Goal: Complete application form

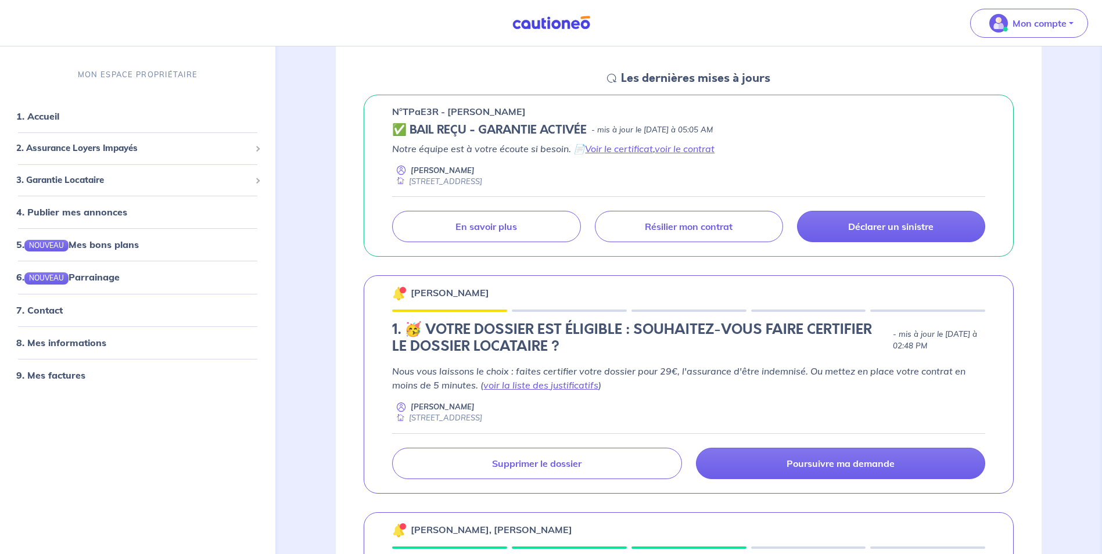
scroll to position [198, 0]
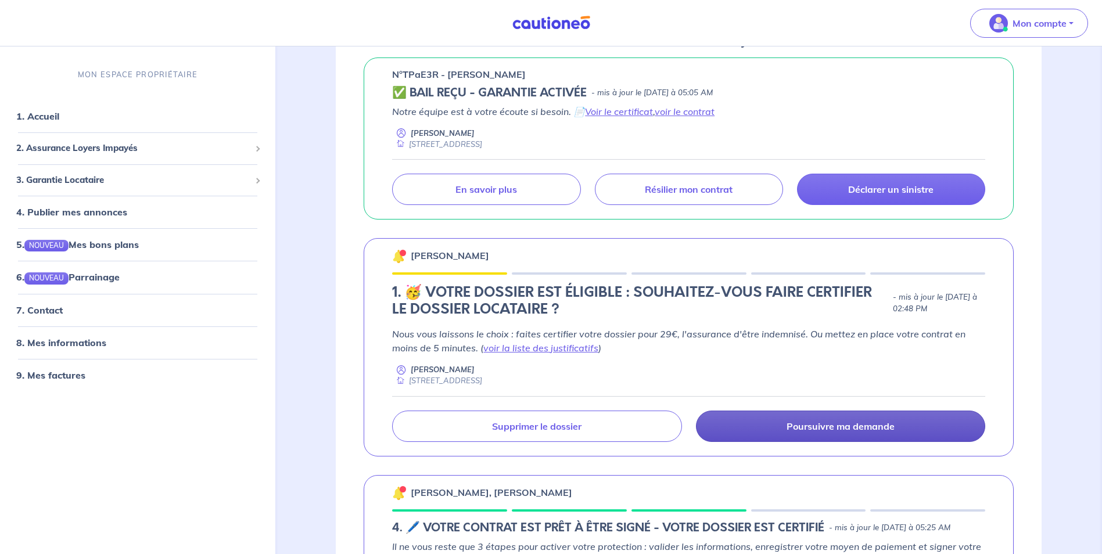
click at [817, 433] on link "Poursuivre ma demande" at bounding box center [840, 426] width 289 height 31
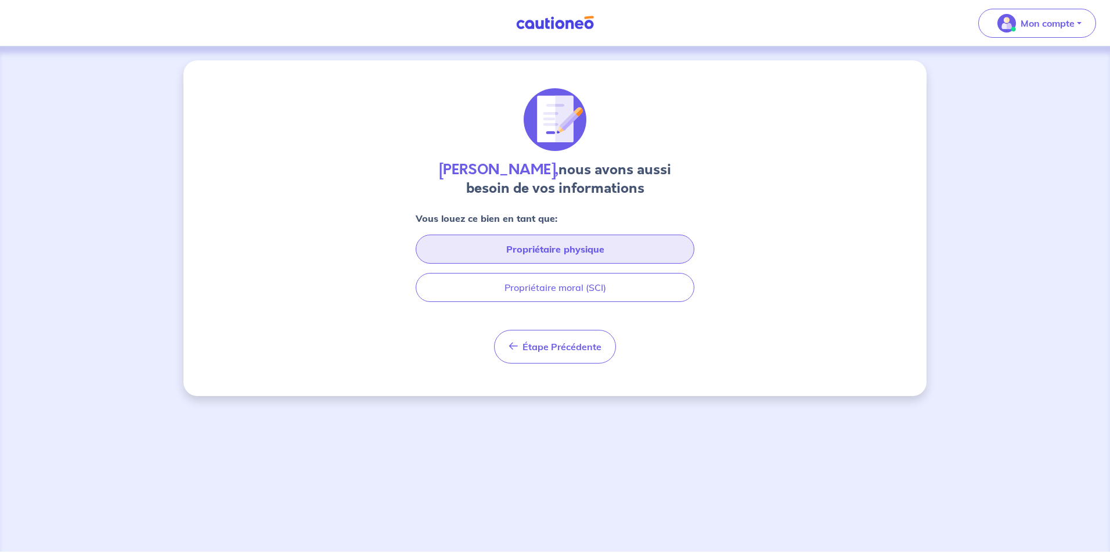
click at [641, 247] on button "Propriétaire physique" at bounding box center [555, 249] width 279 height 29
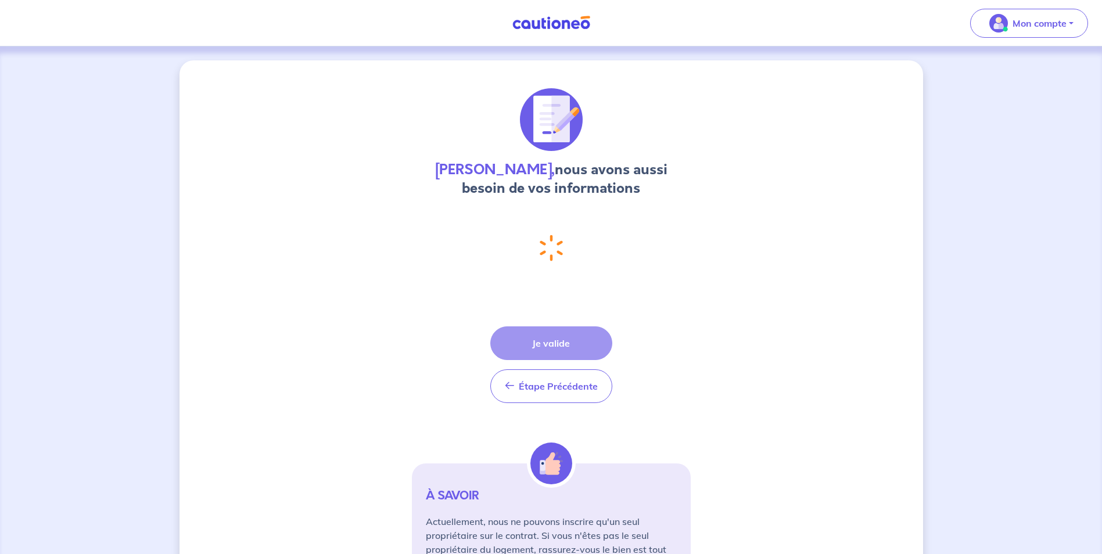
select select "FR"
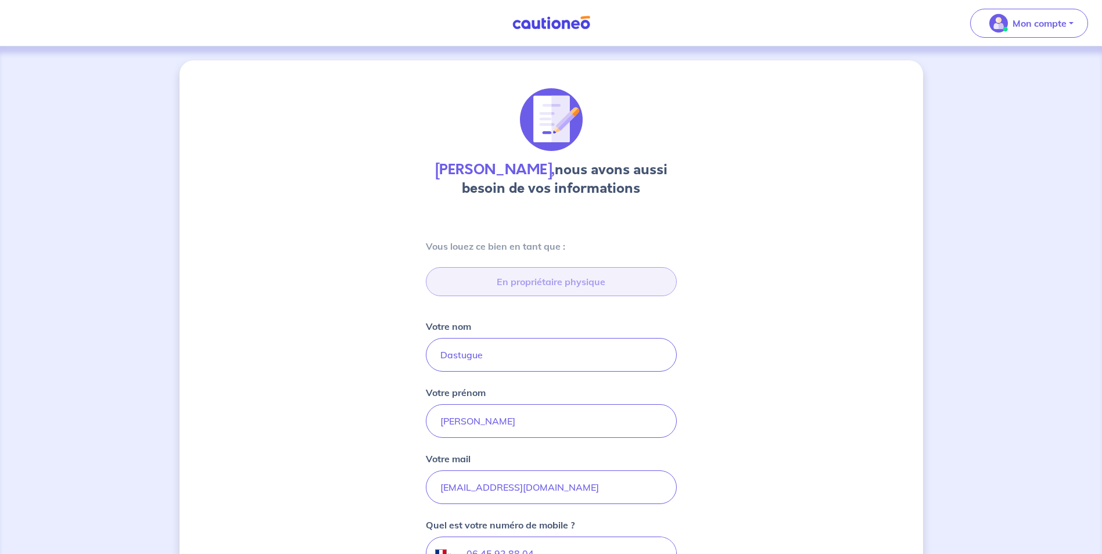
type input "[STREET_ADDRESS]"
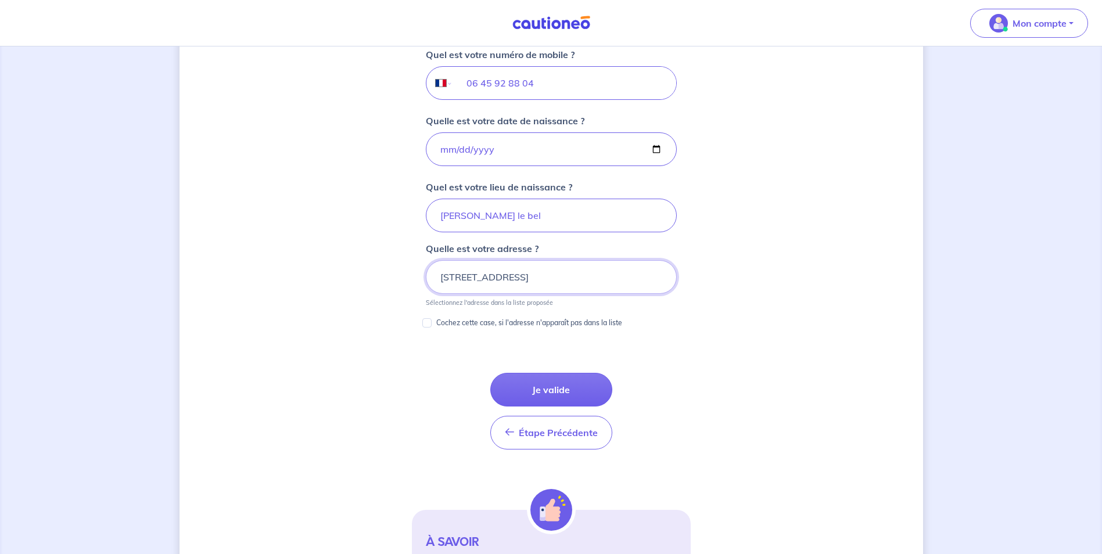
scroll to position [470, 0]
click at [560, 385] on button "Je valide" at bounding box center [551, 390] width 122 height 34
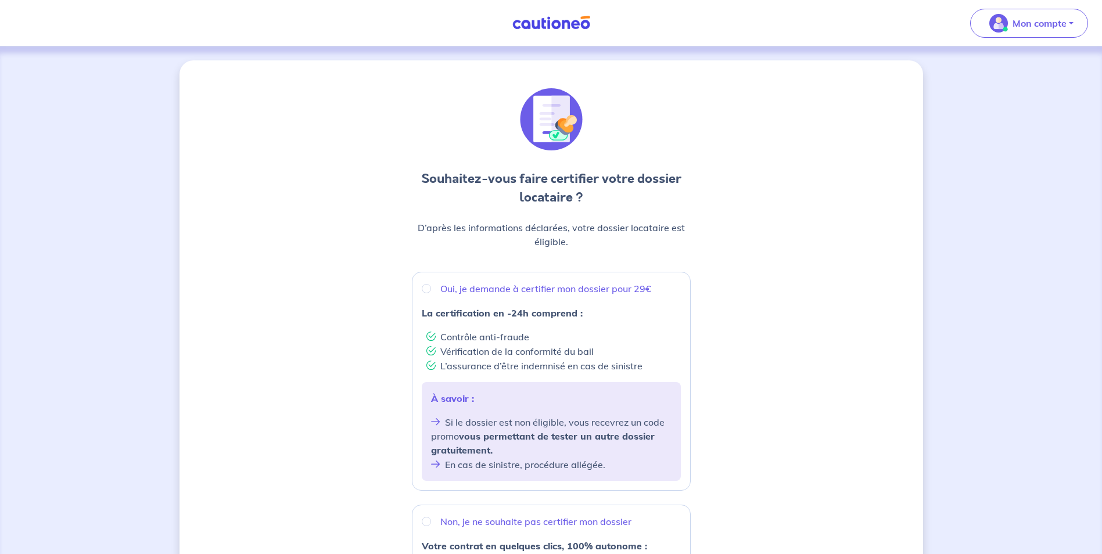
click at [618, 323] on div "La certification en -24h comprend : Contrôle anti-fraude Vérification de la con…" at bounding box center [551, 339] width 259 height 67
radio input "true"
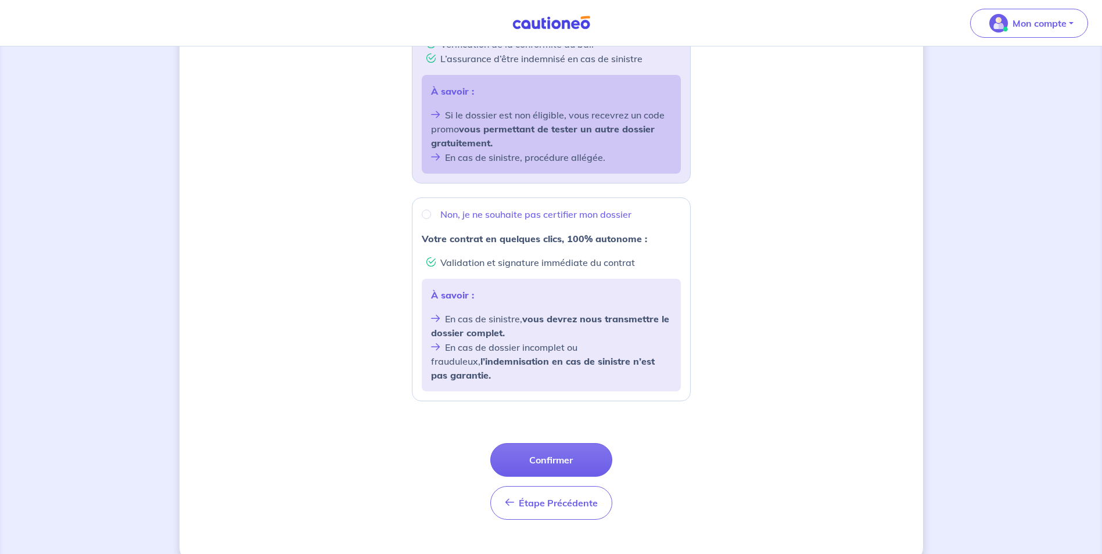
scroll to position [315, 0]
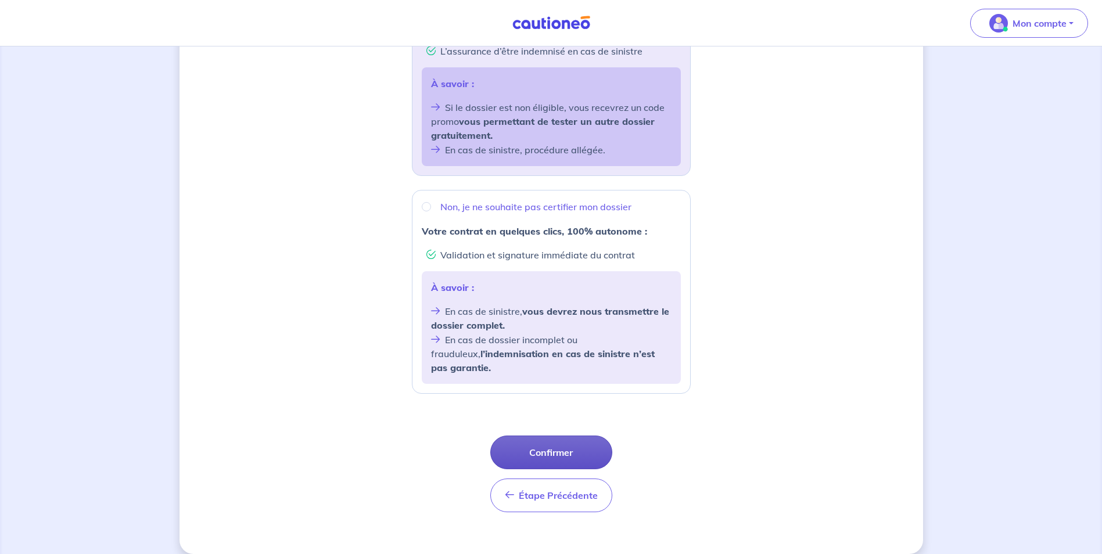
click at [578, 441] on button "Confirmer" at bounding box center [551, 453] width 122 height 34
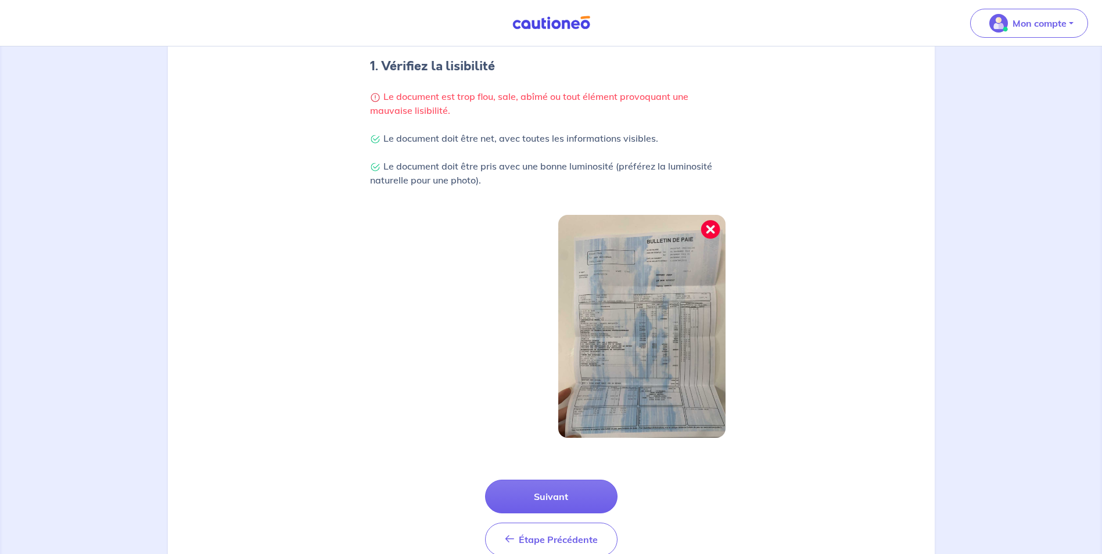
scroll to position [278, 0]
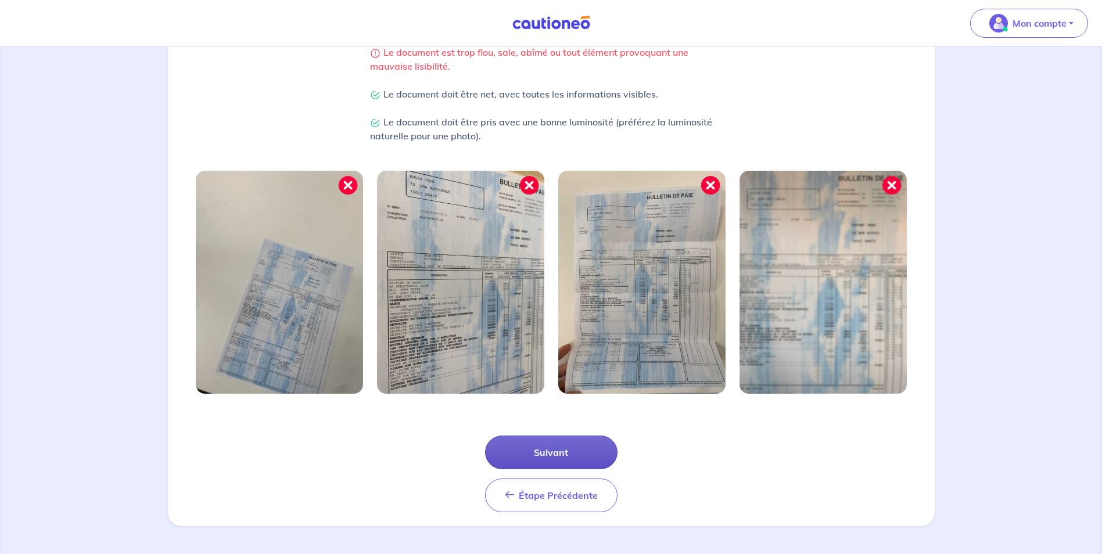
click at [581, 442] on button "Suivant" at bounding box center [551, 453] width 132 height 34
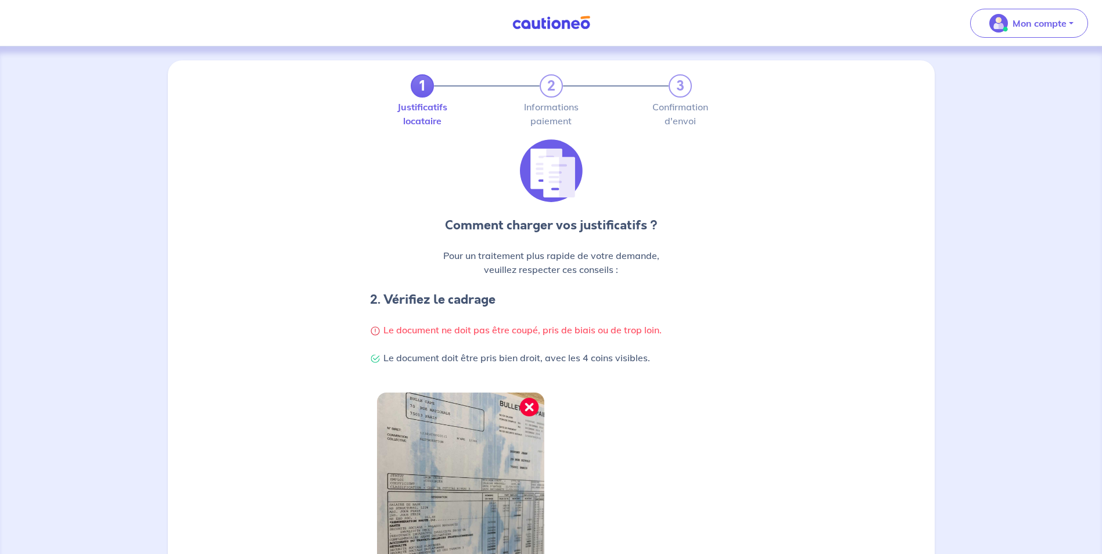
scroll to position [222, 0]
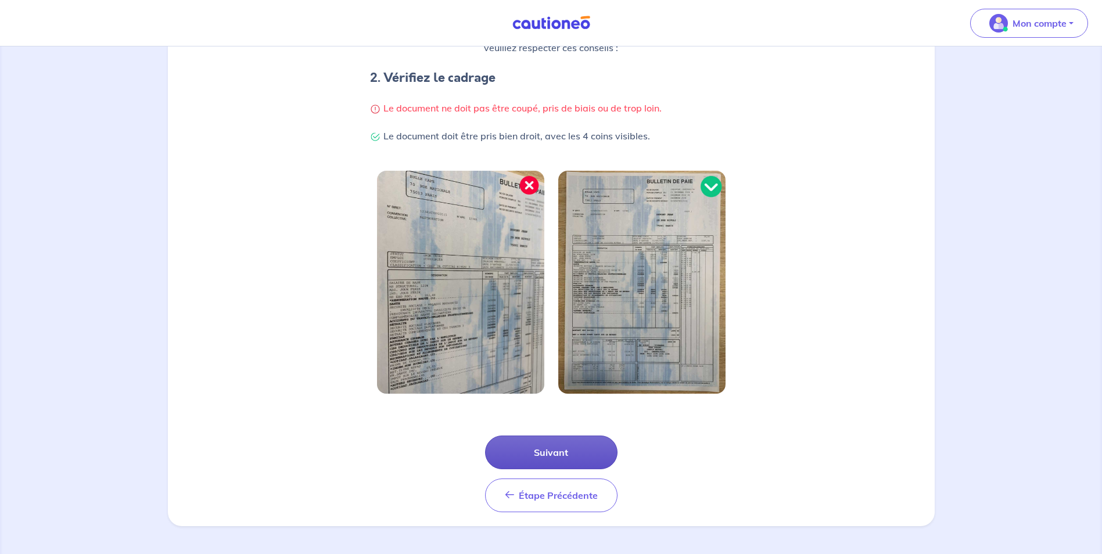
click at [549, 455] on button "Suivant" at bounding box center [551, 453] width 132 height 34
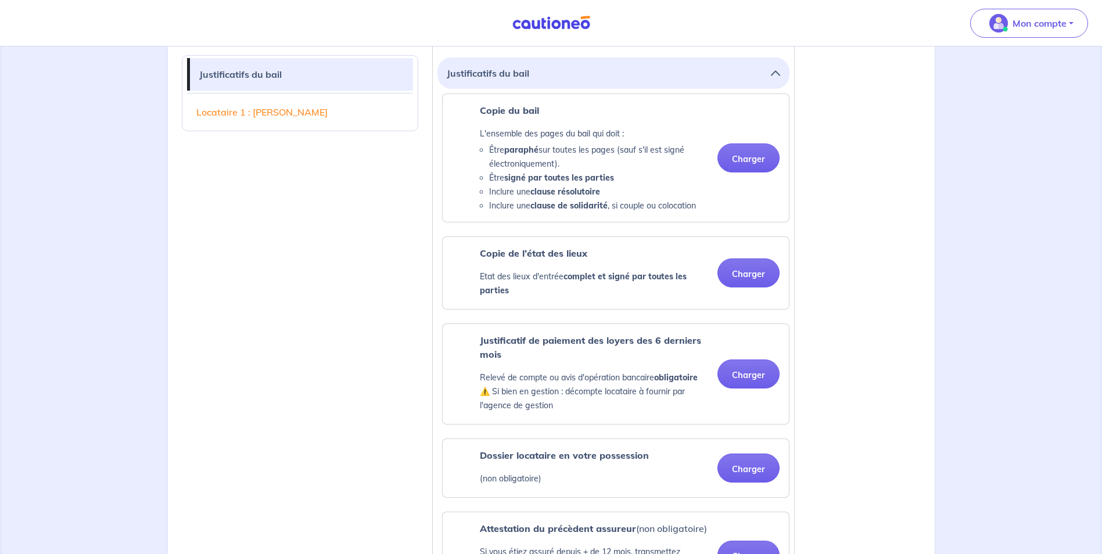
scroll to position [335, 0]
click at [750, 154] on button "Charger" at bounding box center [748, 158] width 62 height 29
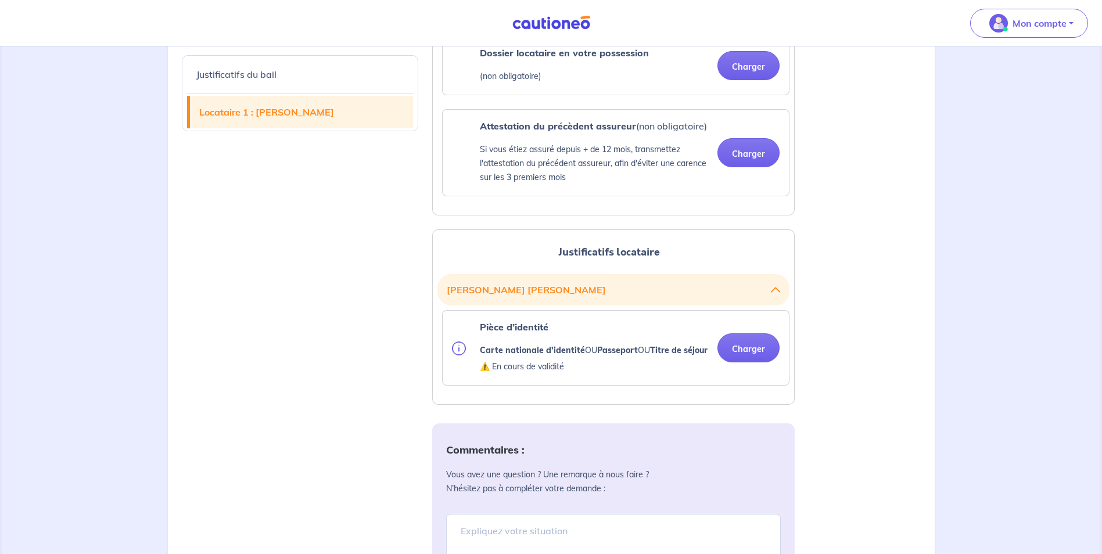
scroll to position [742, 0]
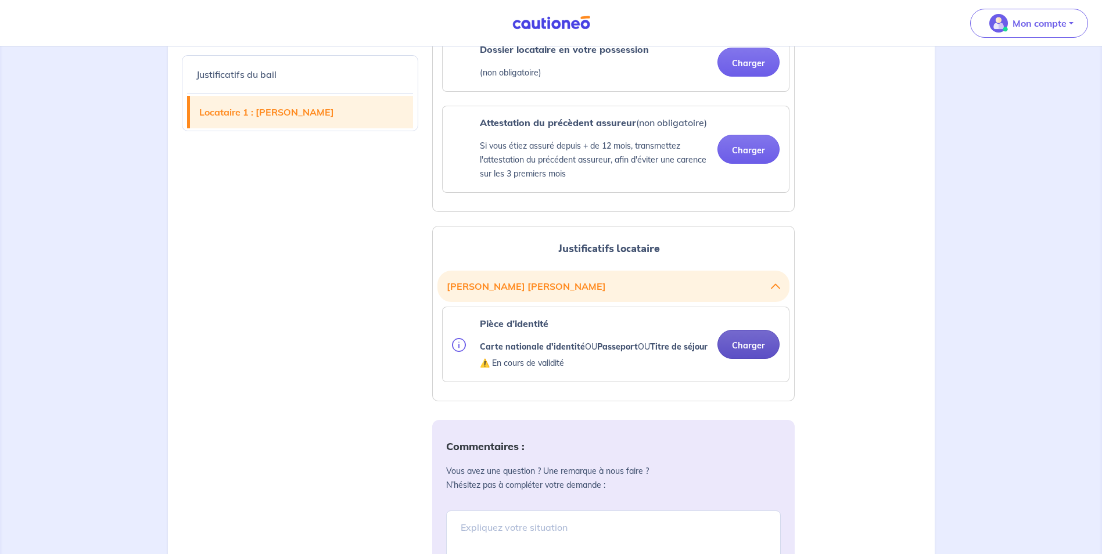
click at [751, 359] on button "Charger" at bounding box center [748, 344] width 62 height 29
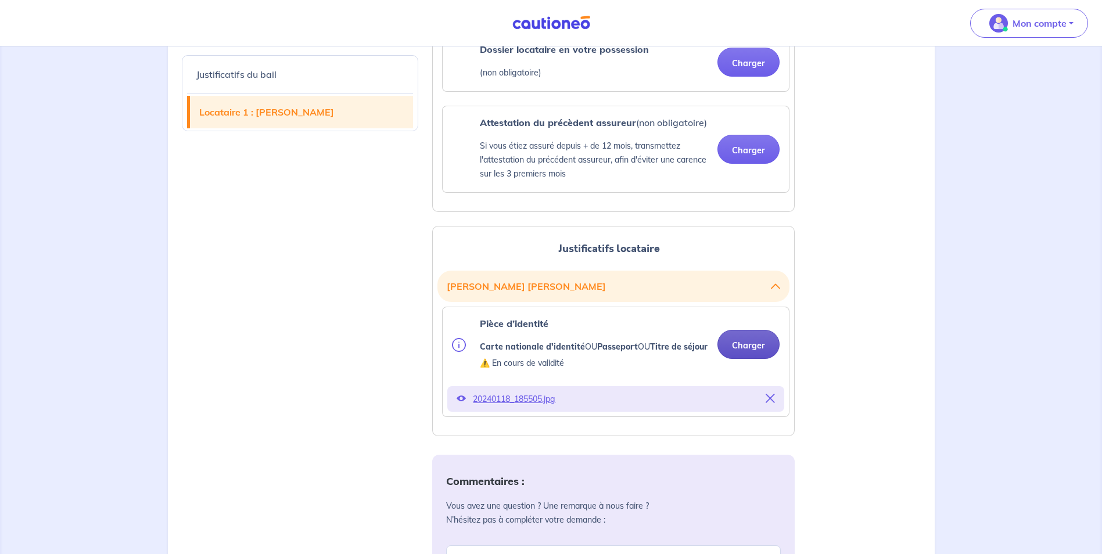
click at [754, 352] on button "Charger" at bounding box center [748, 344] width 62 height 29
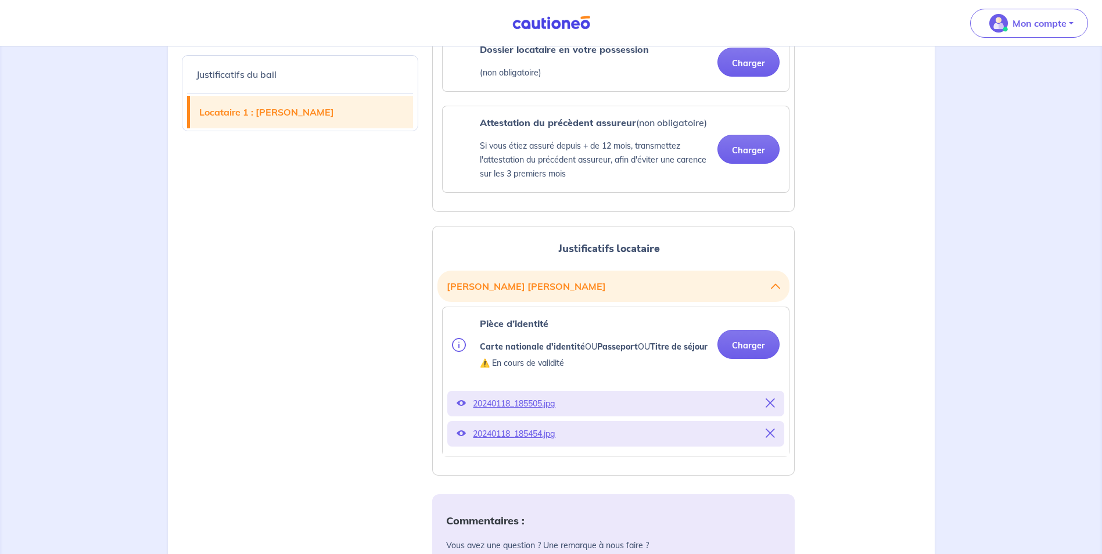
click at [460, 408] on icon at bounding box center [460, 402] width 9 height 9
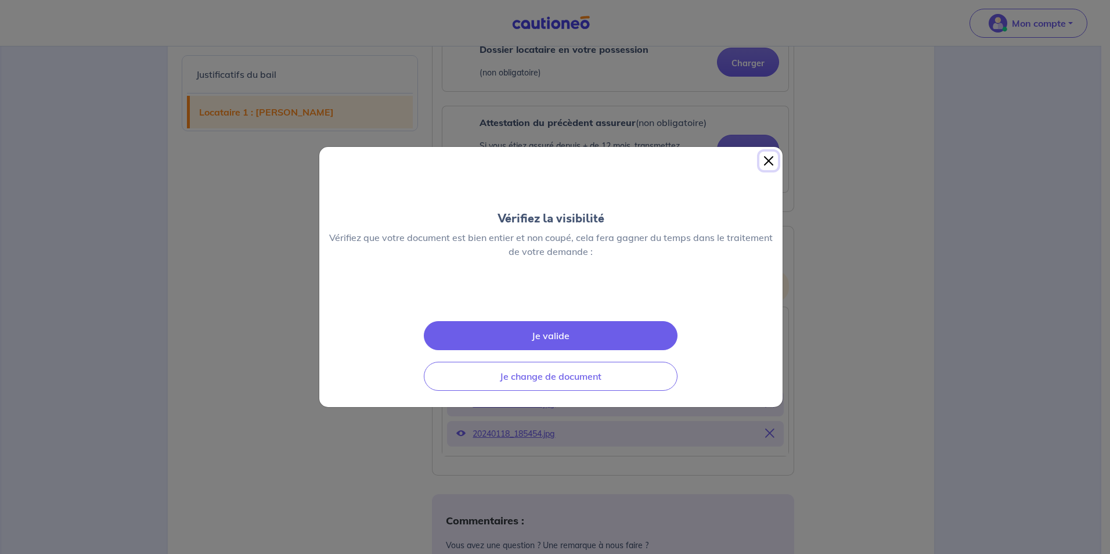
click at [763, 152] on button "Close" at bounding box center [769, 161] width 19 height 19
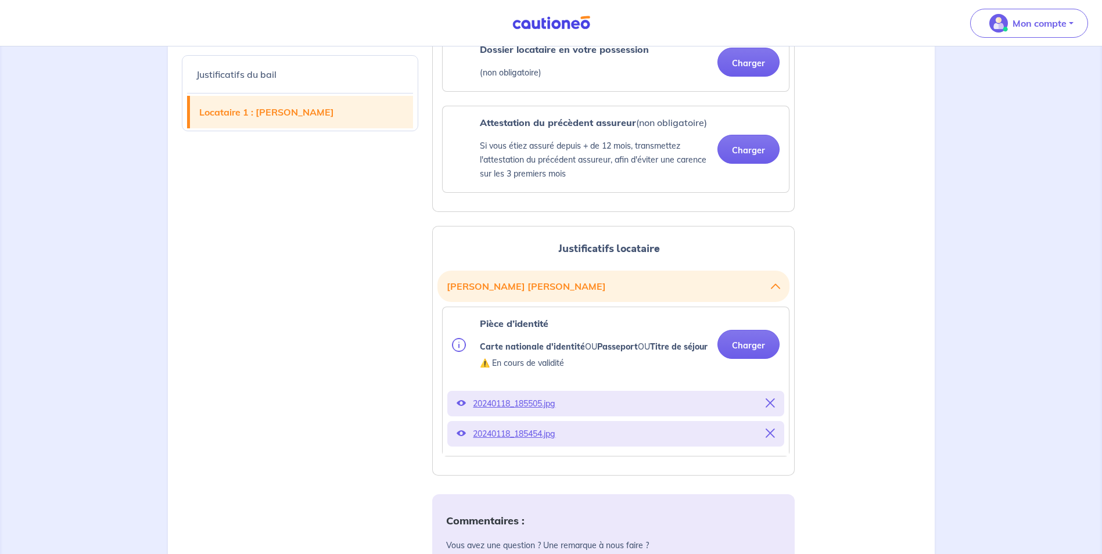
click at [486, 370] on p "⚠️ En cours de validité" at bounding box center [594, 363] width 228 height 14
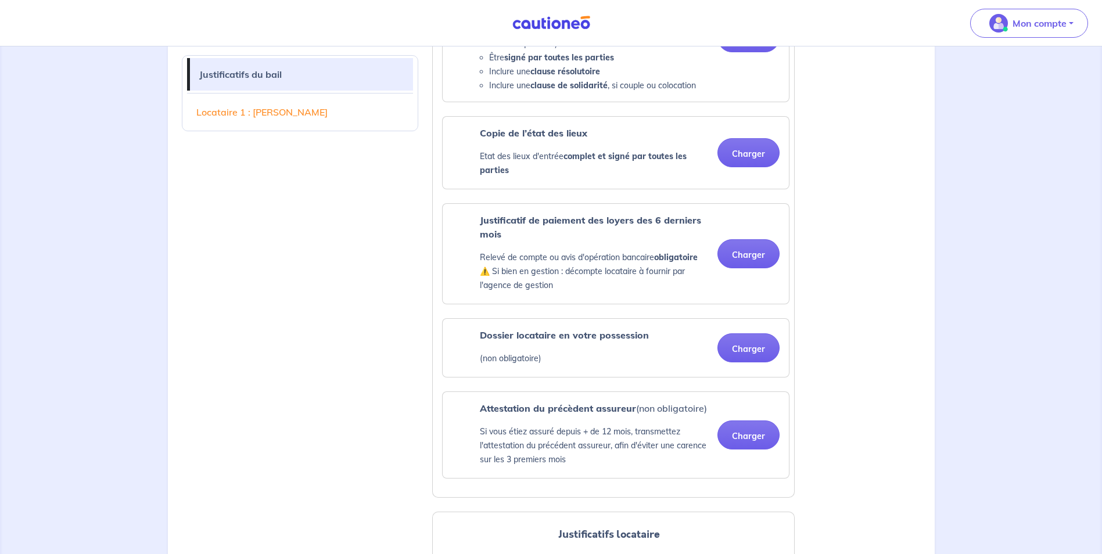
scroll to position [451, 0]
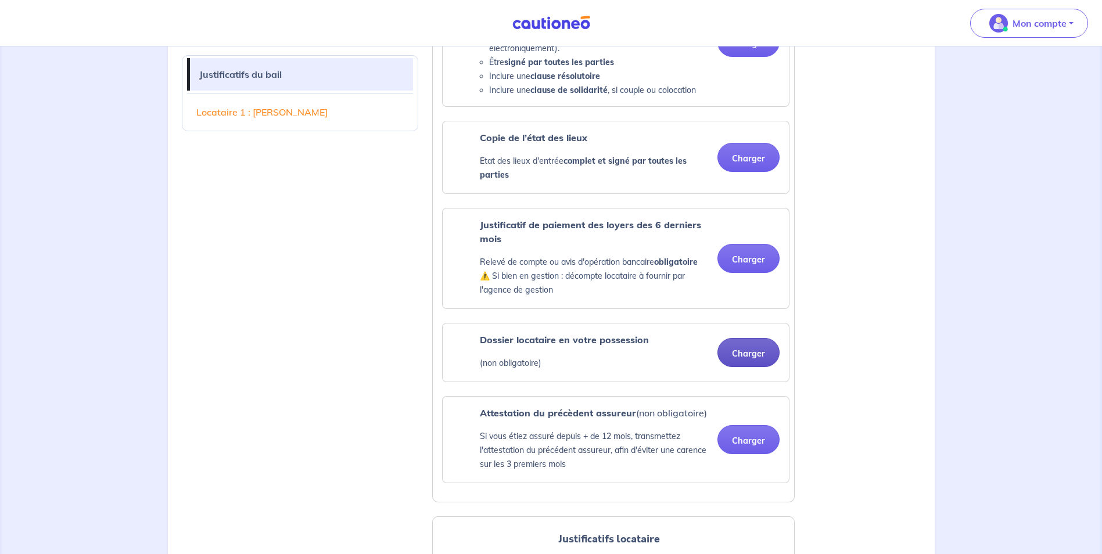
click at [750, 355] on button "Charger" at bounding box center [748, 352] width 62 height 29
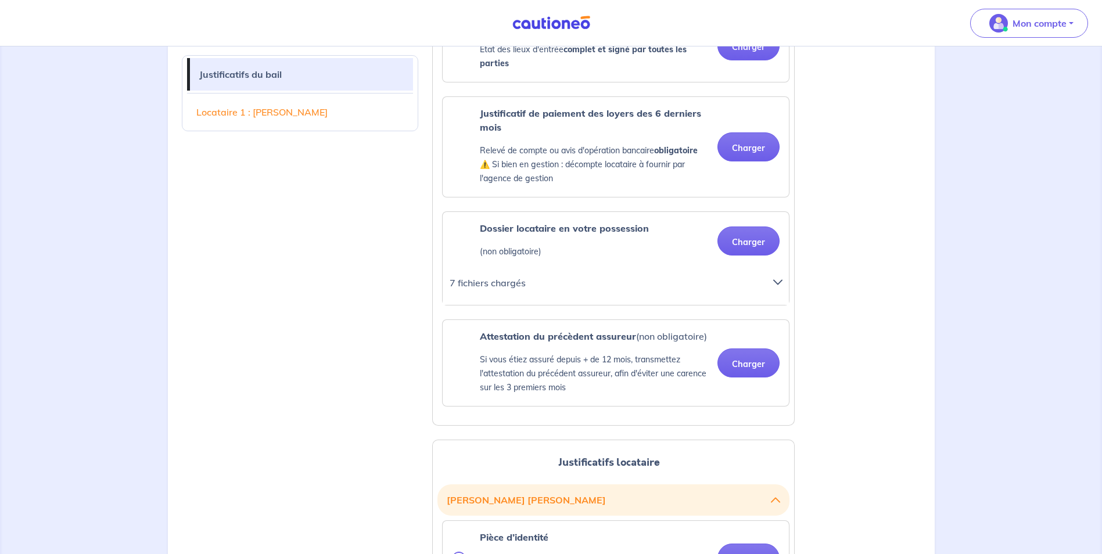
scroll to position [560, 0]
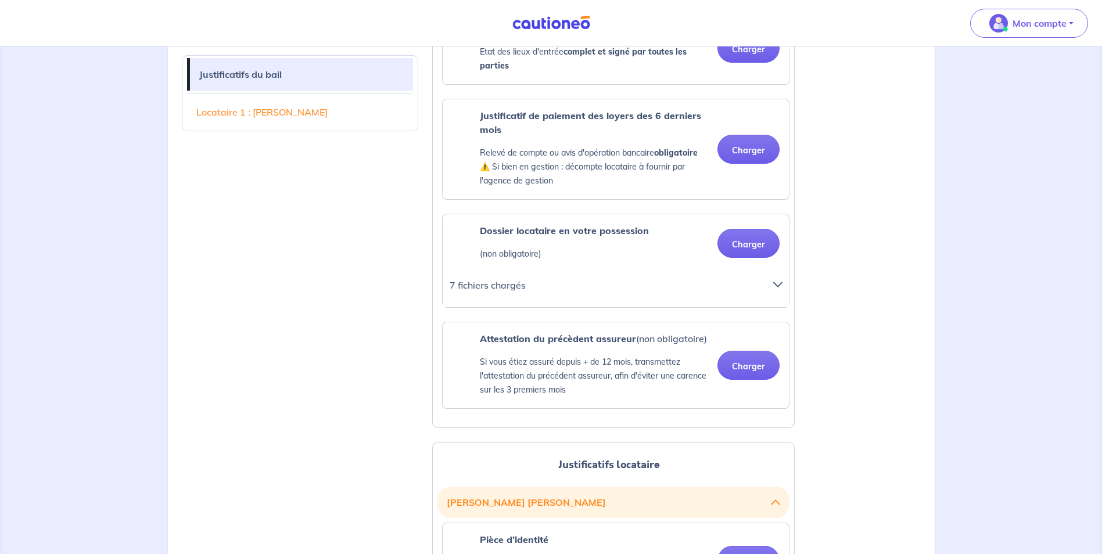
click at [774, 286] on icon at bounding box center [777, 284] width 9 height 9
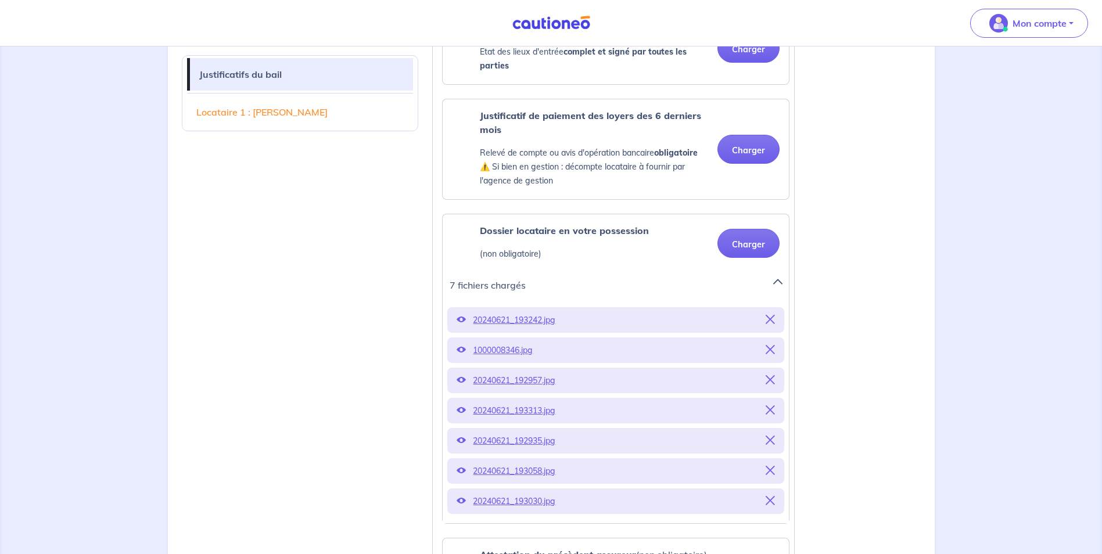
click at [460, 318] on icon at bounding box center [460, 319] width 9 height 9
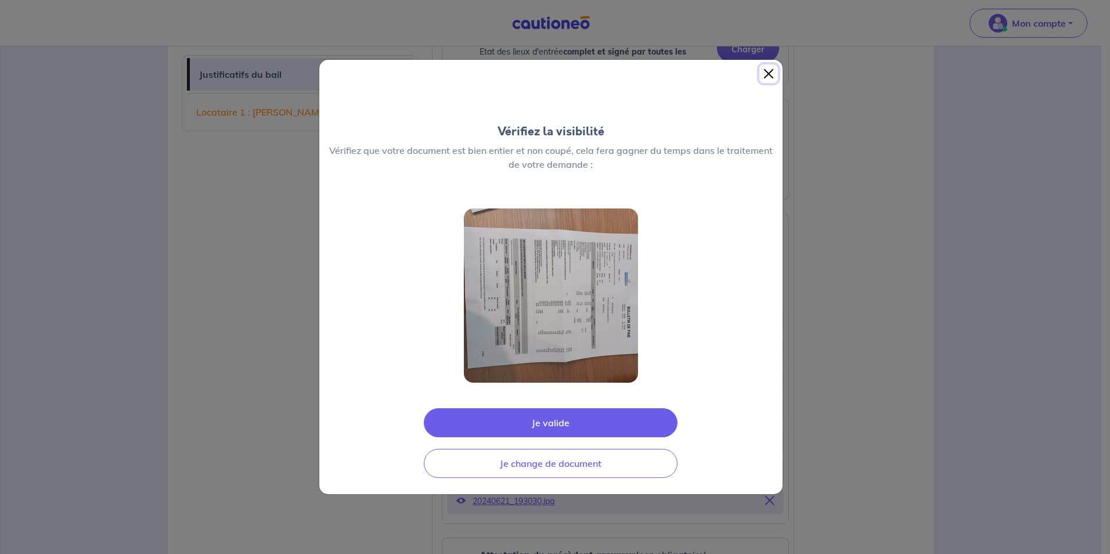
click at [774, 71] on button "Close" at bounding box center [769, 73] width 19 height 19
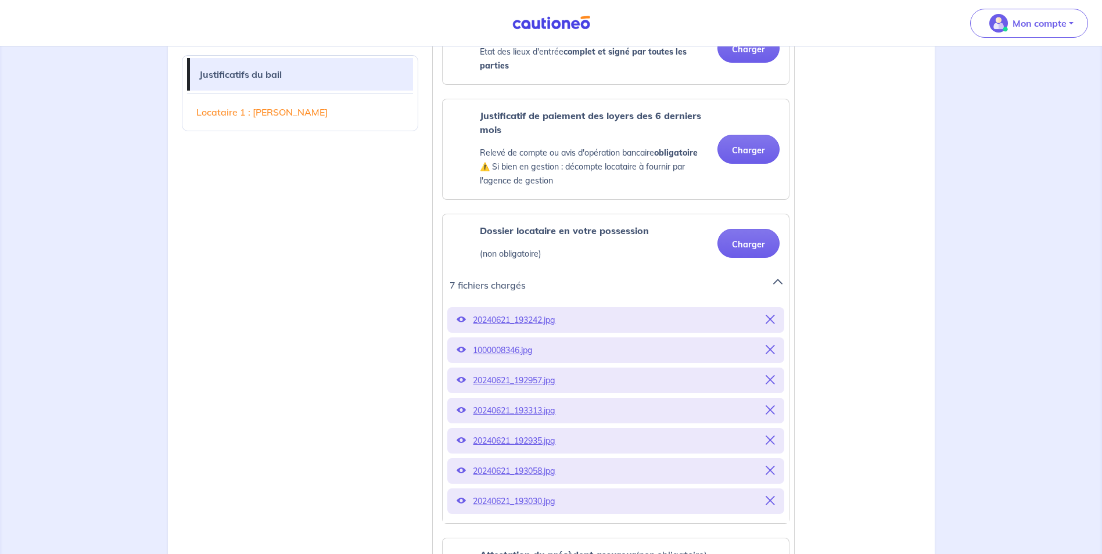
click at [462, 347] on icon at bounding box center [460, 349] width 9 height 9
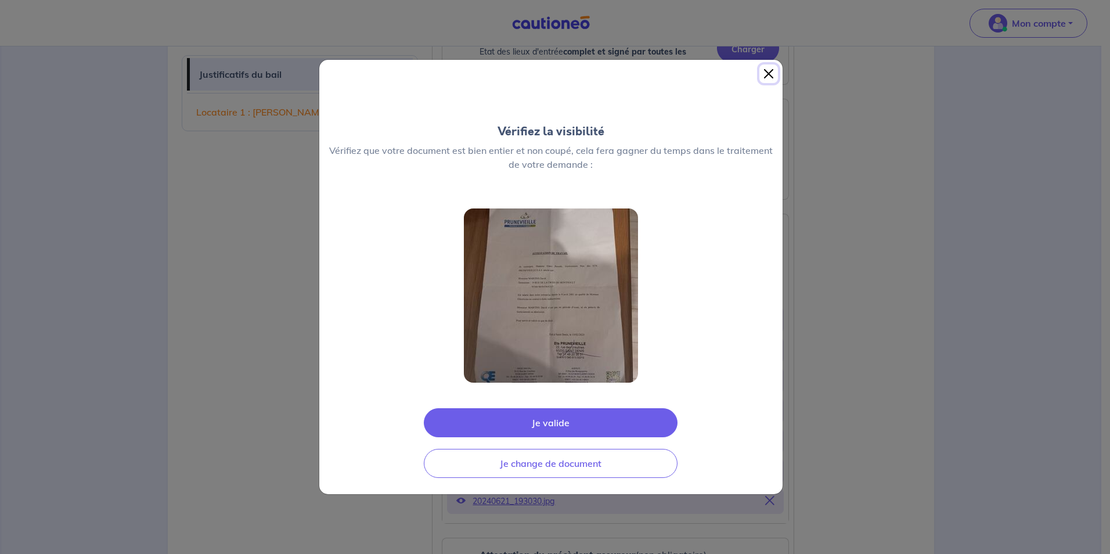
click at [764, 74] on button "Close" at bounding box center [769, 73] width 19 height 19
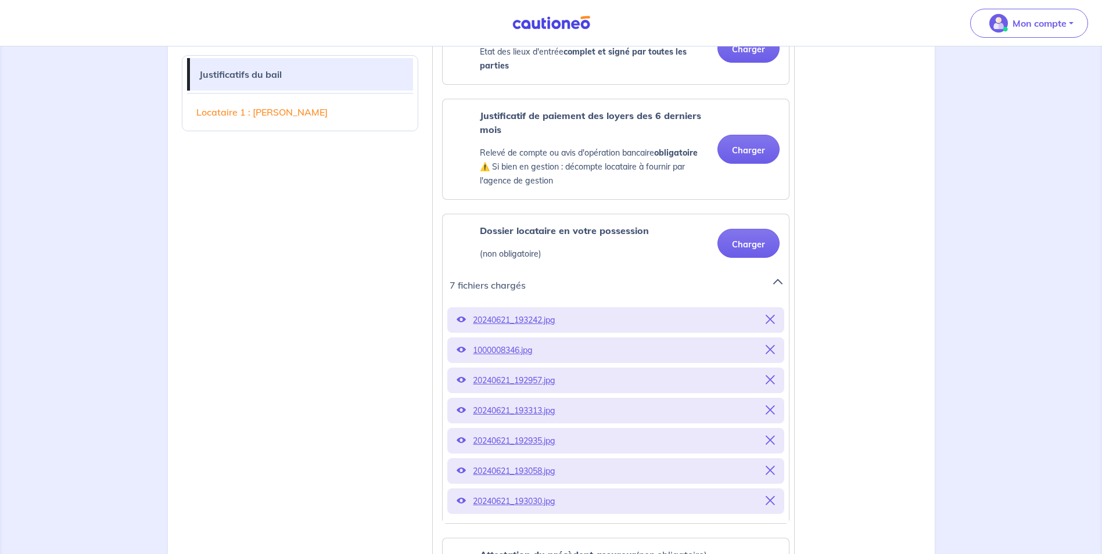
click at [462, 380] on icon at bounding box center [460, 379] width 9 height 9
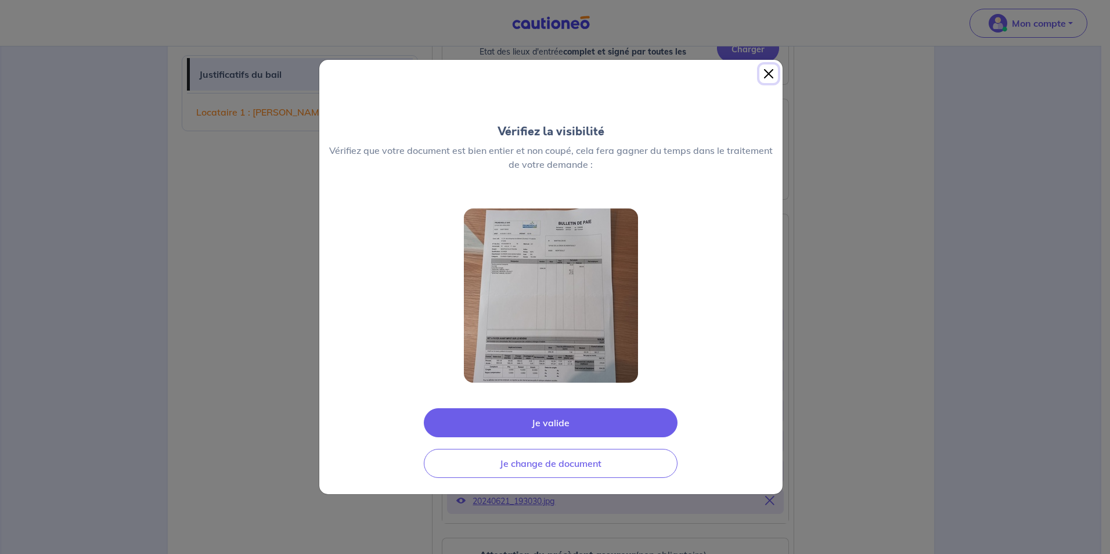
click at [775, 72] on button "Close" at bounding box center [769, 73] width 19 height 19
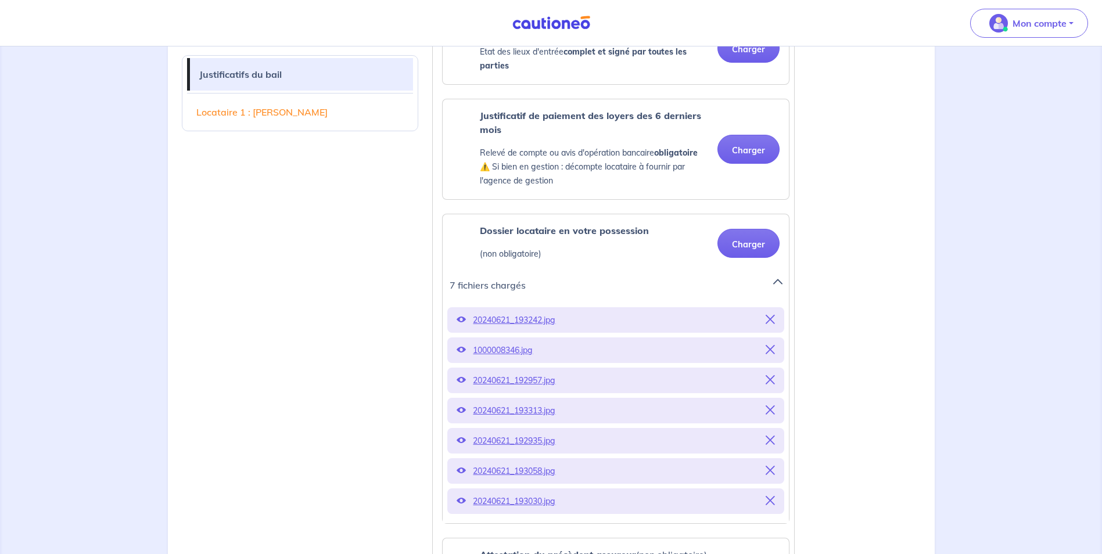
click at [463, 411] on icon at bounding box center [460, 409] width 9 height 9
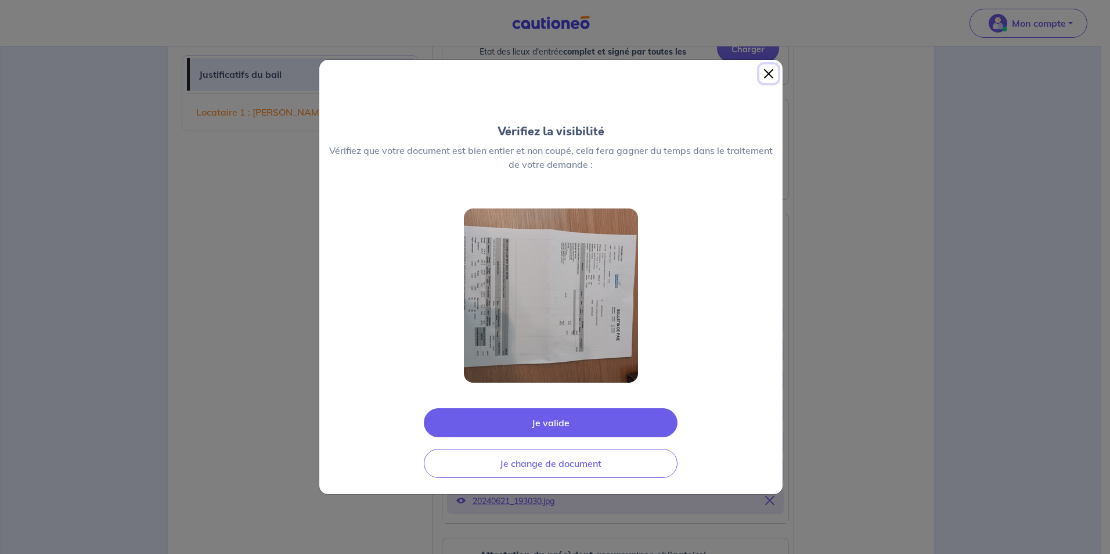
click at [761, 78] on button "Close" at bounding box center [769, 73] width 19 height 19
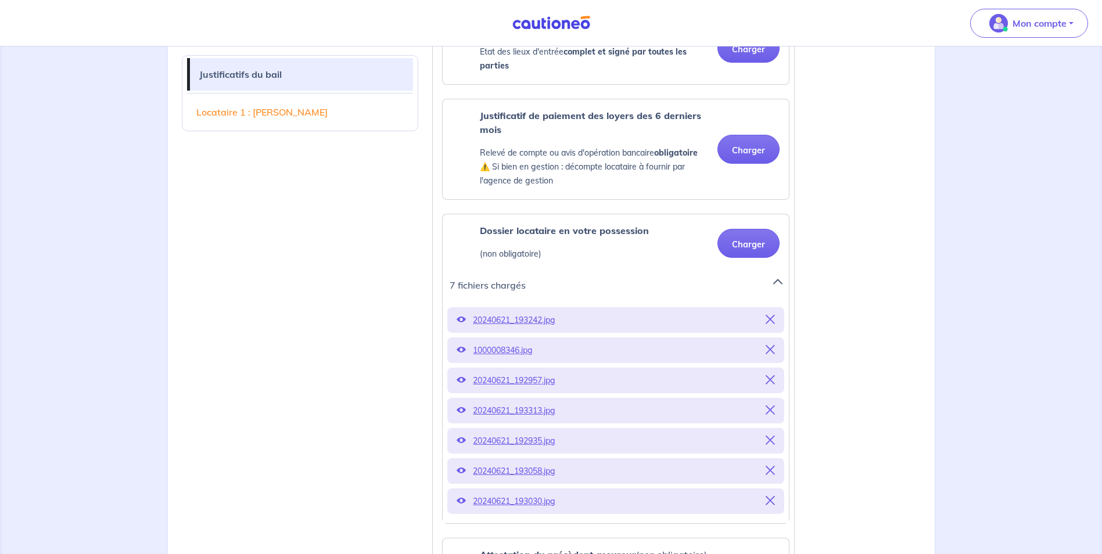
click at [460, 441] on icon at bounding box center [460, 440] width 9 height 9
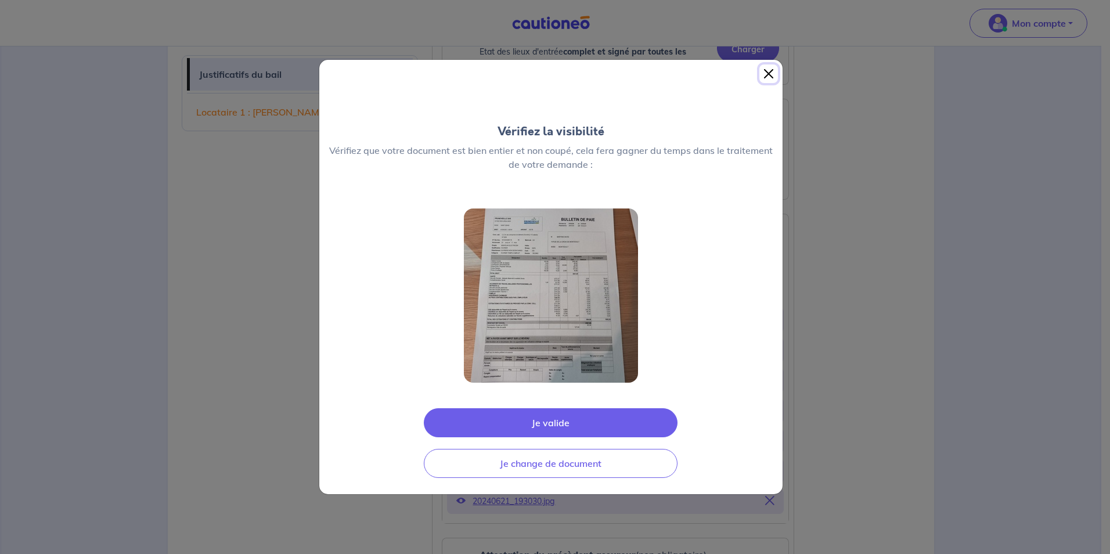
click at [766, 74] on button "Close" at bounding box center [769, 73] width 19 height 19
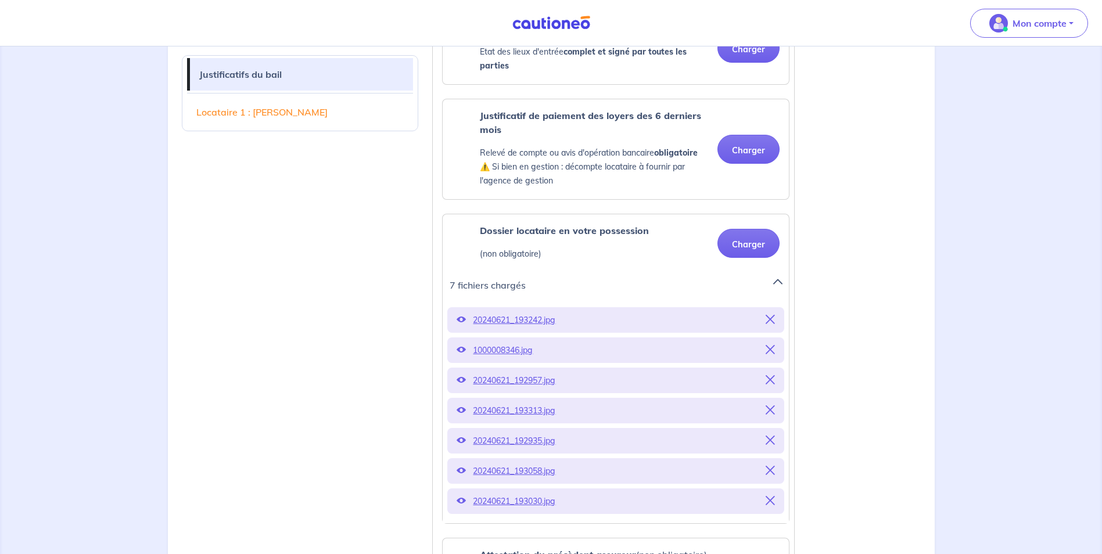
click at [460, 469] on icon at bounding box center [460, 470] width 9 height 9
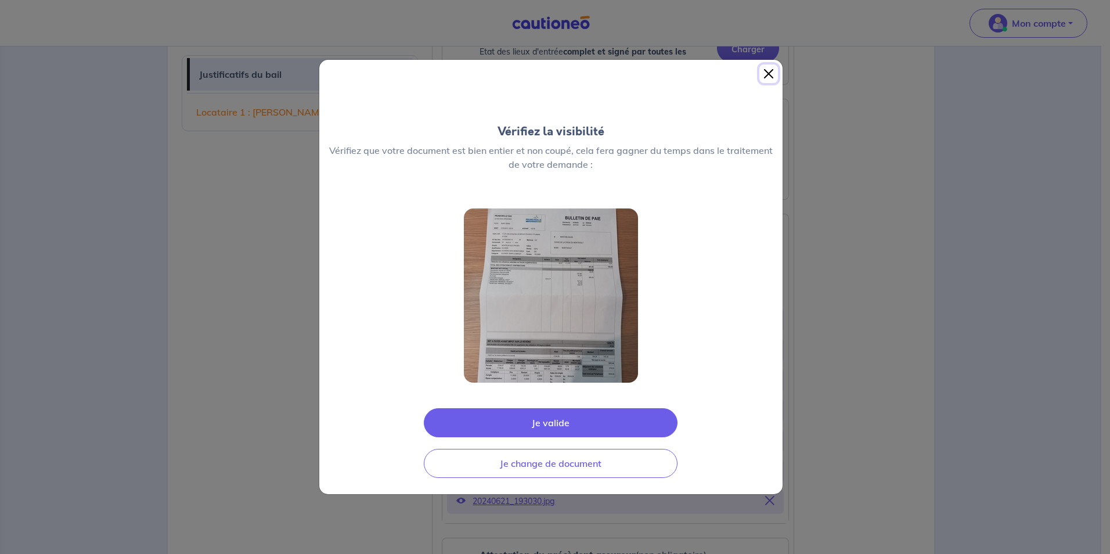
click at [768, 66] on button "Close" at bounding box center [769, 73] width 19 height 19
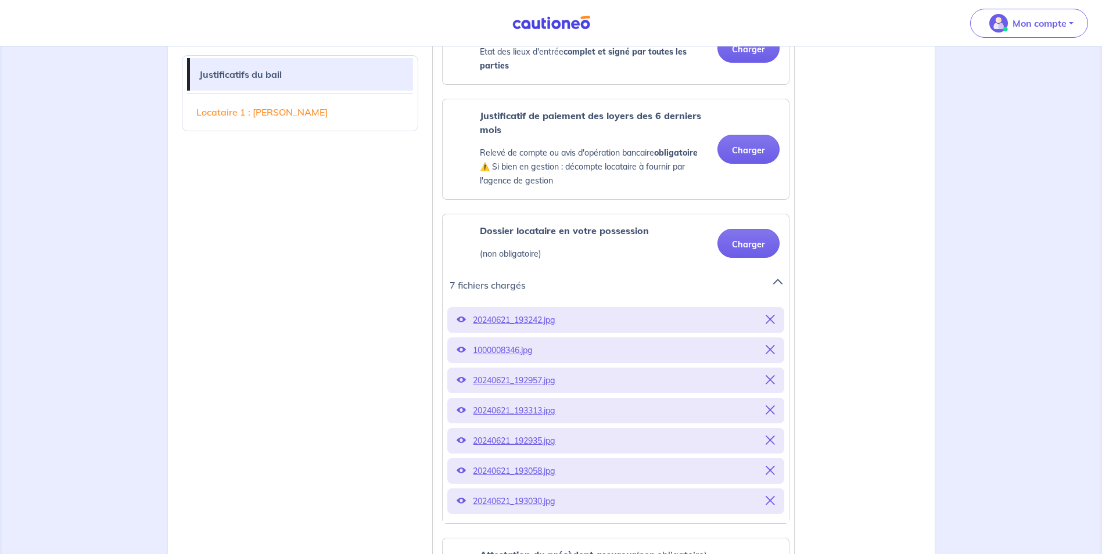
click at [462, 503] on icon at bounding box center [460, 500] width 9 height 9
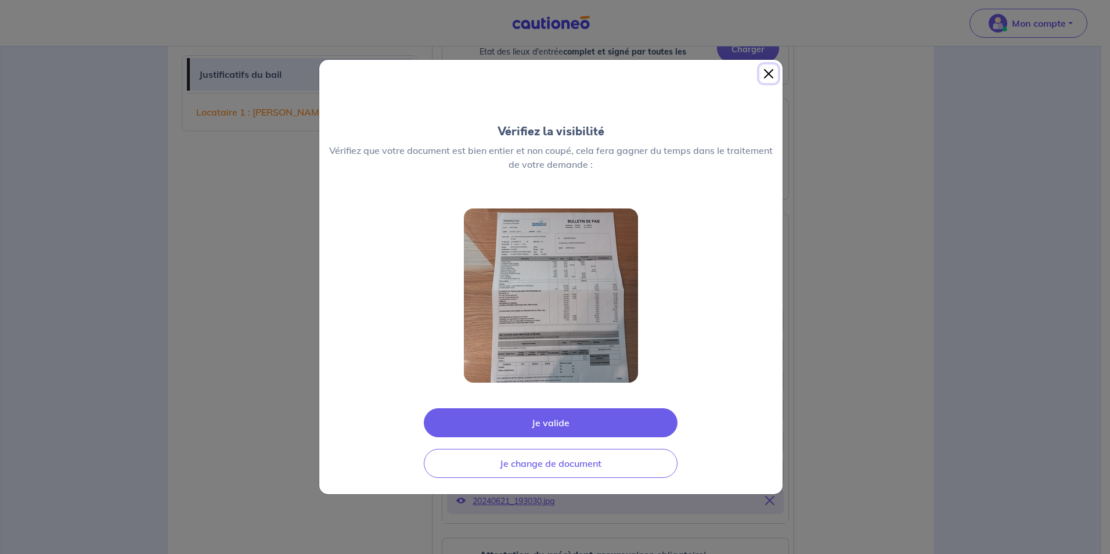
click at [771, 69] on button "Close" at bounding box center [769, 73] width 19 height 19
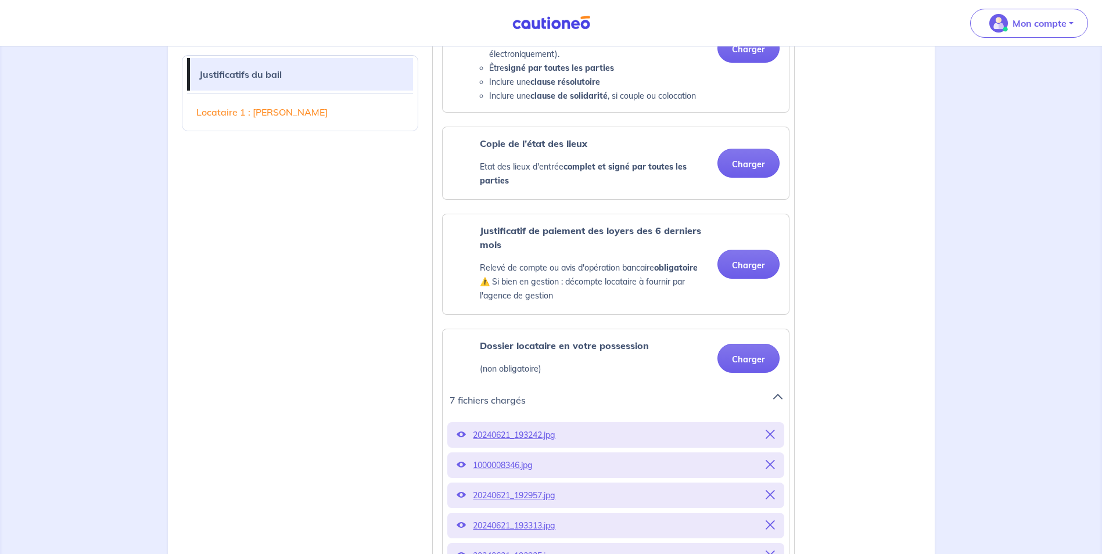
scroll to position [447, 0]
click at [773, 261] on button "Charger" at bounding box center [748, 262] width 62 height 29
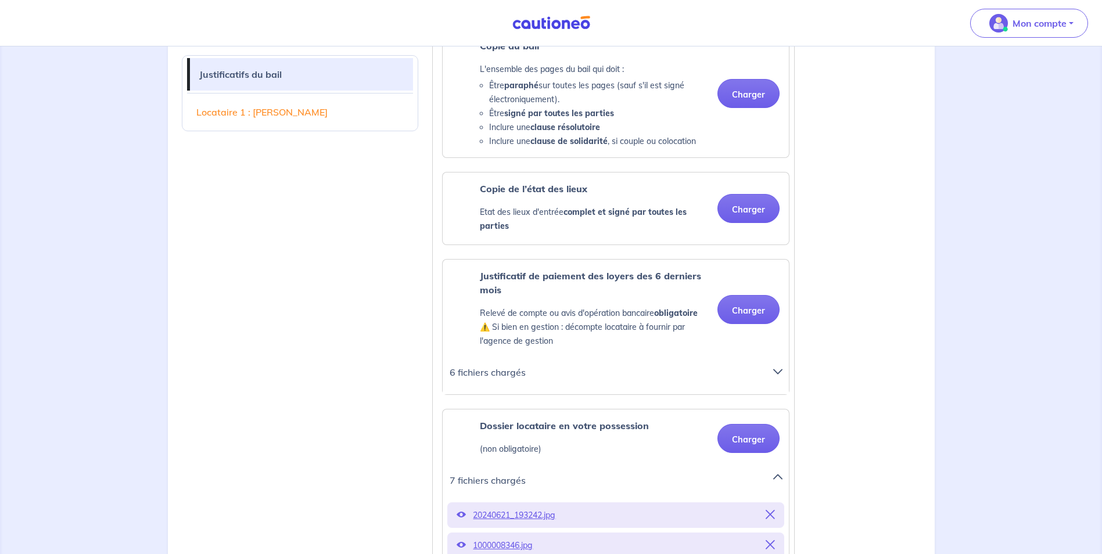
scroll to position [427, 0]
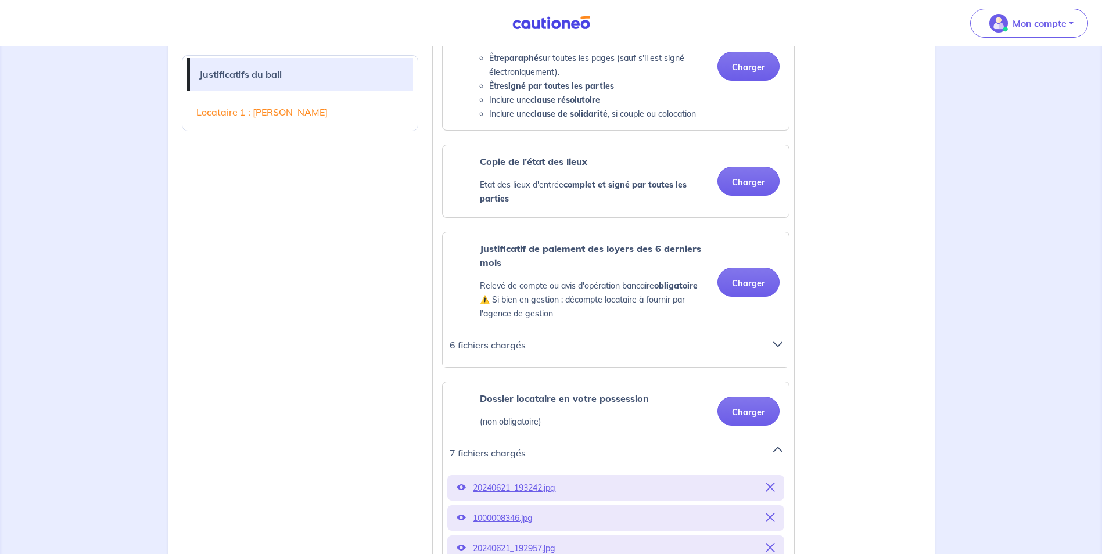
click at [499, 348] on p "6 fichiers chargés" at bounding box center [603, 345] width 309 height 16
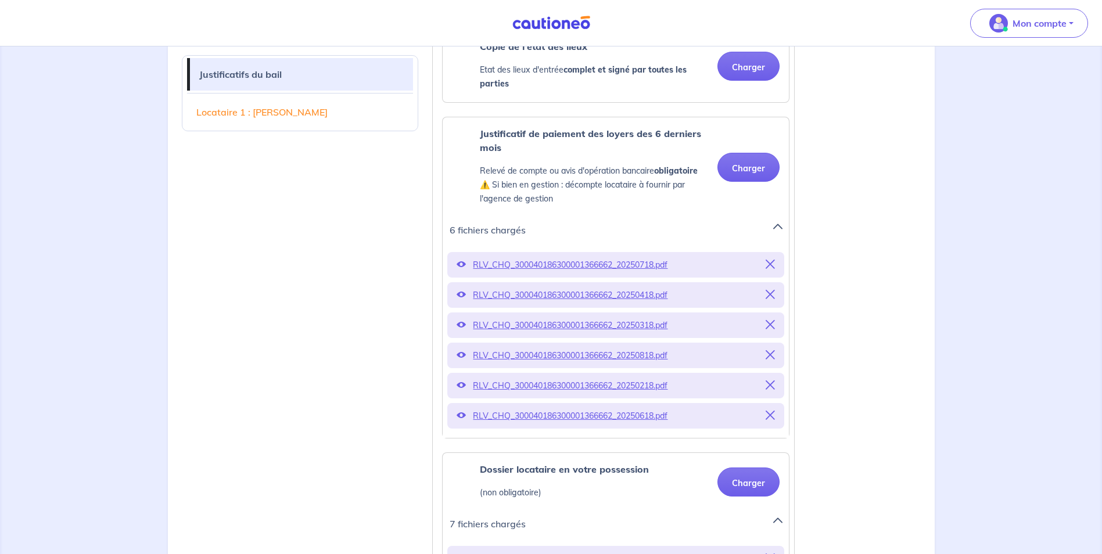
scroll to position [543, 0]
click at [697, 166] on strong "obligatoire" at bounding box center [676, 170] width 44 height 10
click at [751, 171] on button "Charger" at bounding box center [748, 166] width 62 height 29
click at [743, 173] on button "Charger" at bounding box center [748, 166] width 62 height 29
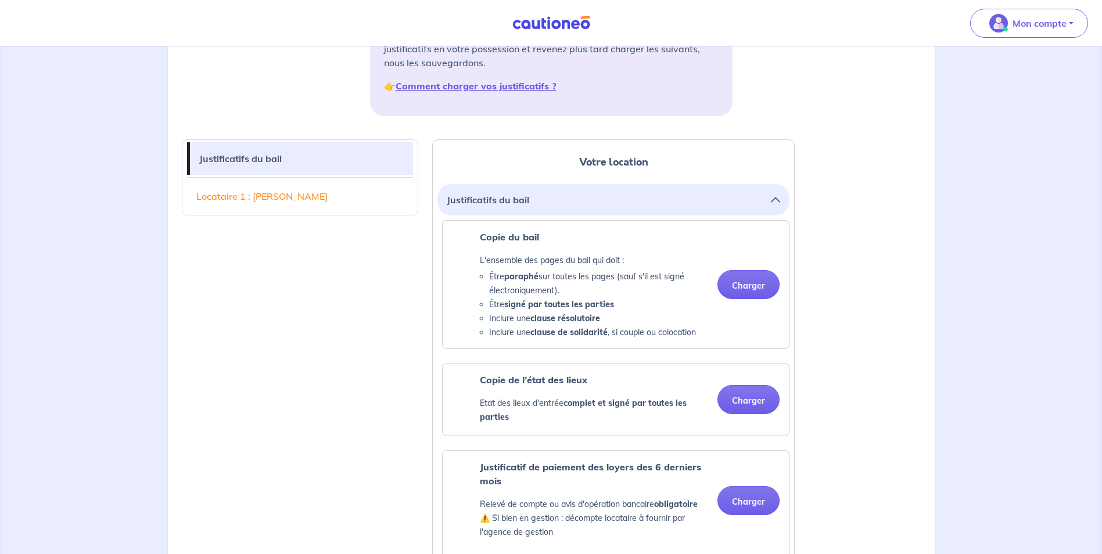
scroll to position [208, 0]
click at [736, 286] on button "Charger" at bounding box center [748, 285] width 62 height 29
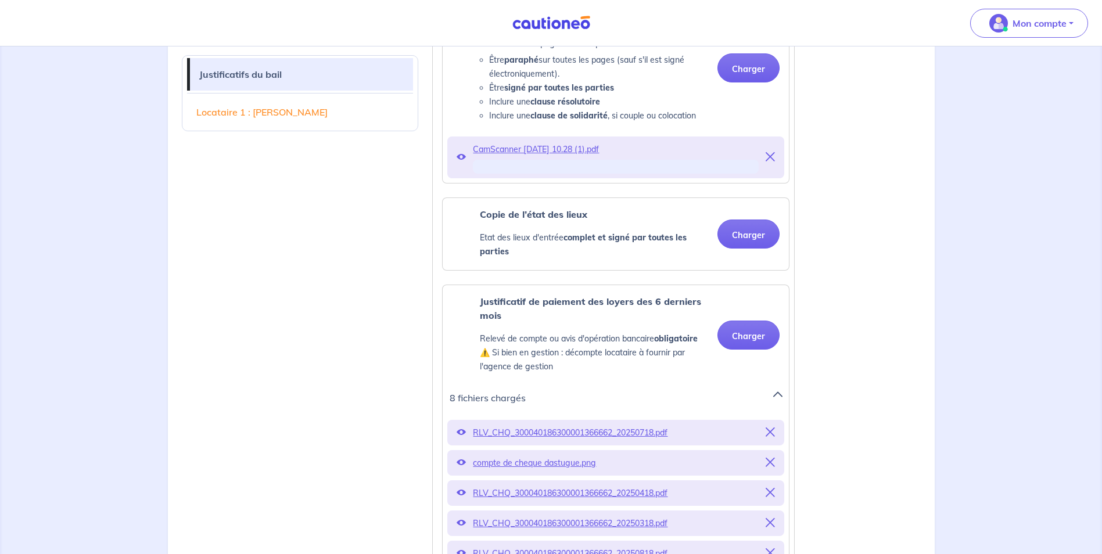
scroll to position [426, 0]
